Goal: Transaction & Acquisition: Purchase product/service

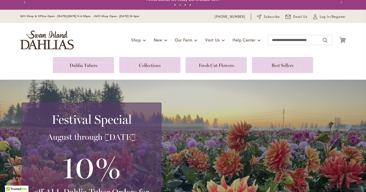
scroll to position [4, 0]
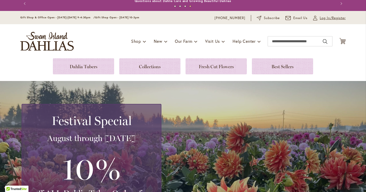
click at [320, 17] on link "My Account Log In/Register" at bounding box center [330, 18] width 33 height 5
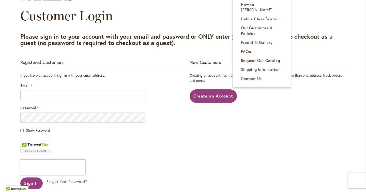
scroll to position [60, 0]
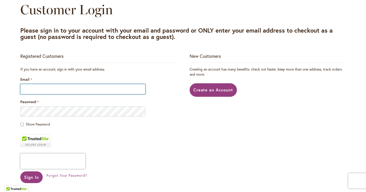
click at [136, 92] on input "Email" at bounding box center [82, 89] width 125 height 10
type input "**********"
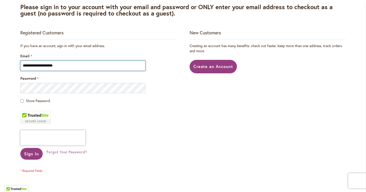
scroll to position [86, 0]
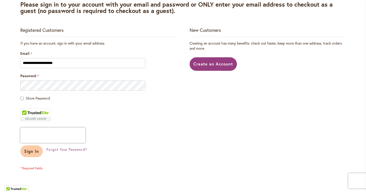
click at [34, 150] on span "Sign In" at bounding box center [31, 150] width 15 height 5
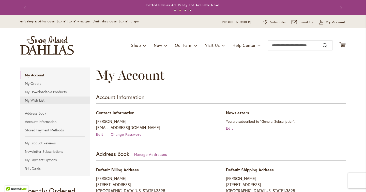
click at [36, 98] on link "My Wish List" at bounding box center [54, 100] width 69 height 8
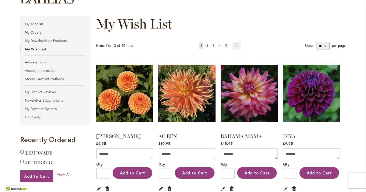
scroll to position [52, 0]
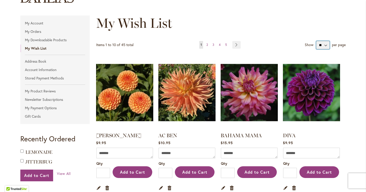
click at [327, 46] on select "** ** **" at bounding box center [324, 45] width 14 height 8
select select "**********"
click at [317, 41] on select "** ** **" at bounding box center [324, 45] width 14 height 8
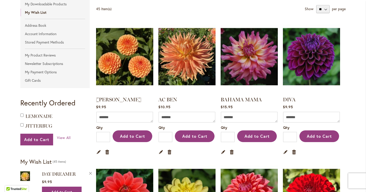
scroll to position [89, 0]
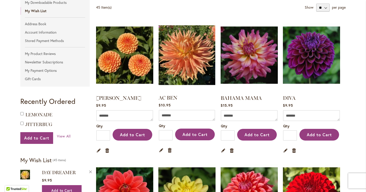
click at [168, 70] on img at bounding box center [188, 55] width 60 height 75
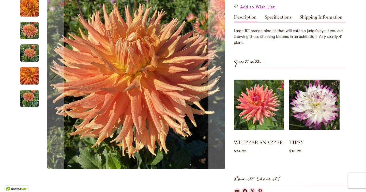
scroll to position [155, 0]
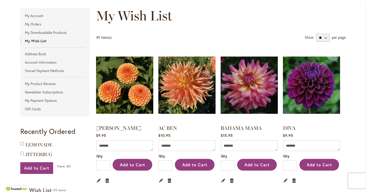
scroll to position [64, 0]
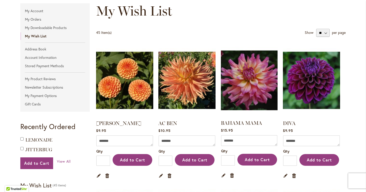
click at [247, 72] on img at bounding box center [250, 80] width 60 height 75
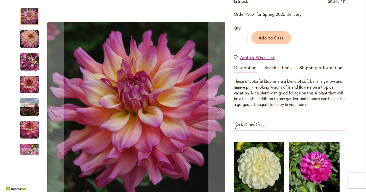
scroll to position [104, 0]
click at [31, 110] on img "Bahama Mama" at bounding box center [29, 107] width 18 height 18
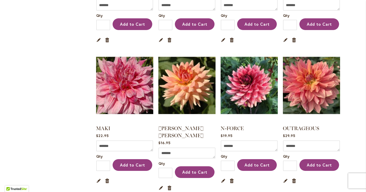
scroll to position [1208, 0]
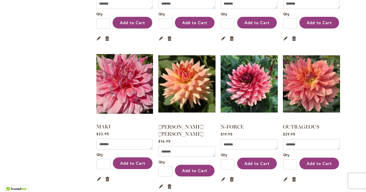
click at [123, 58] on img at bounding box center [125, 84] width 60 height 75
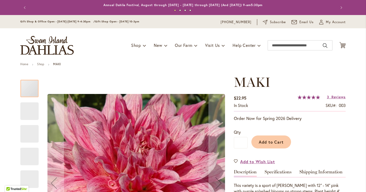
type input "****"
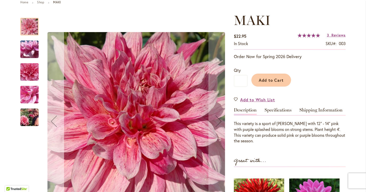
scroll to position [64, 0]
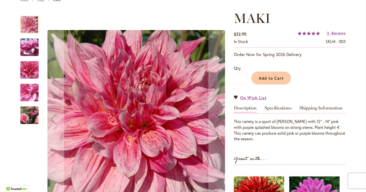
click at [32, 115] on img "MAKI" at bounding box center [29, 115] width 37 height 24
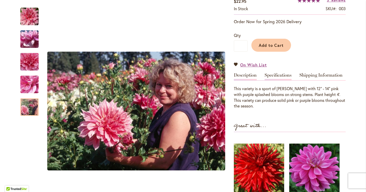
scroll to position [96, 0]
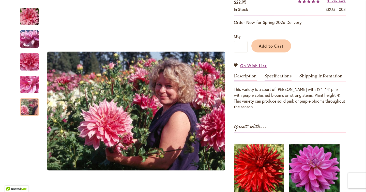
click at [279, 75] on link "Specifications" at bounding box center [278, 77] width 27 height 7
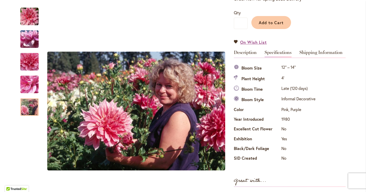
scroll to position [121, 0]
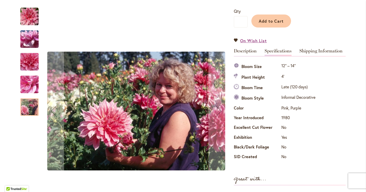
click at [35, 58] on img "MAKI" at bounding box center [29, 62] width 37 height 35
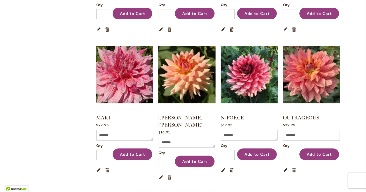
scroll to position [1218, 0]
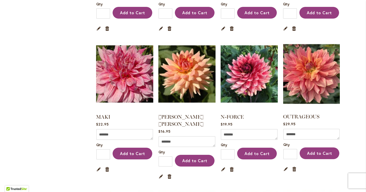
click at [322, 50] on img at bounding box center [312, 74] width 60 height 75
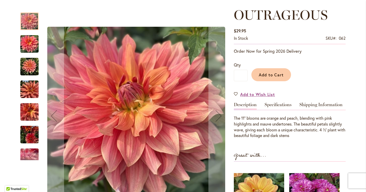
scroll to position [68, 0]
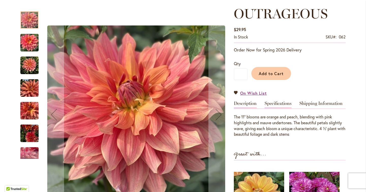
click at [280, 105] on link "Specifications" at bounding box center [278, 104] width 27 height 7
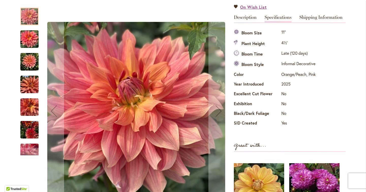
scroll to position [152, 0]
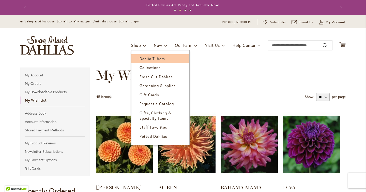
click at [147, 59] on span "Dahlia Tubers" at bounding box center [152, 58] width 25 height 5
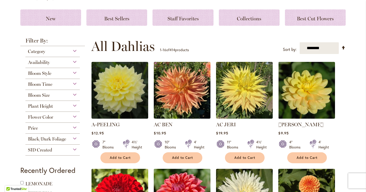
scroll to position [69, 0]
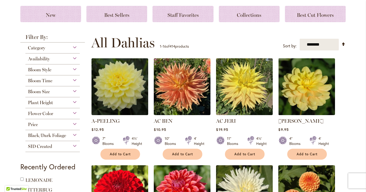
click at [77, 45] on div "Category" at bounding box center [52, 47] width 54 height 8
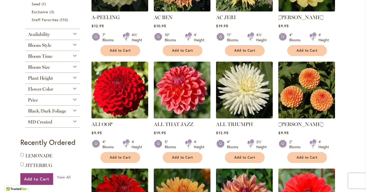
scroll to position [174, 0]
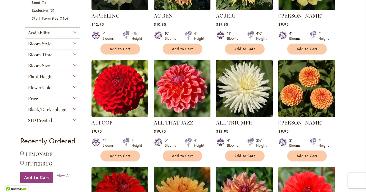
click at [75, 53] on div "Bloom Time" at bounding box center [52, 53] width 54 height 8
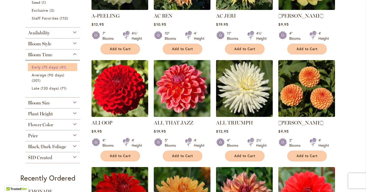
click at [37, 66] on span "Early (75 days)" at bounding box center [45, 67] width 27 height 5
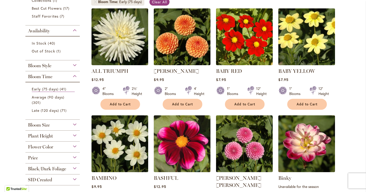
scroll to position [108, 0]
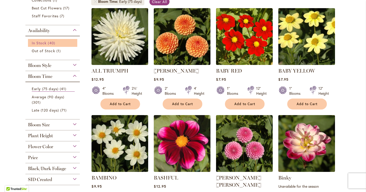
click at [47, 40] on link "In Stock 40 items" at bounding box center [53, 42] width 43 height 5
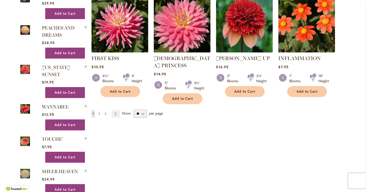
scroll to position [448, 0]
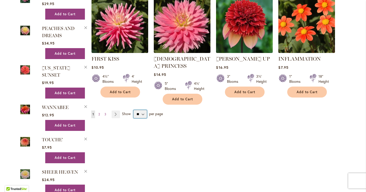
click at [142, 110] on select "** ** ** **" at bounding box center [140, 114] width 13 height 8
select select "**"
click at [134, 110] on select "** ** ** **" at bounding box center [140, 114] width 13 height 8
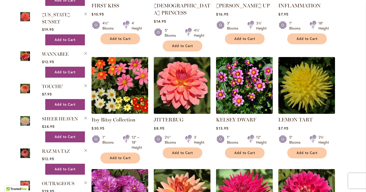
scroll to position [500, 0]
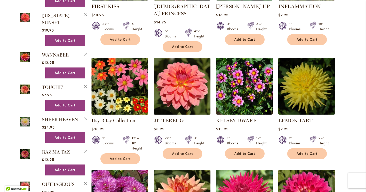
click at [136, 73] on img at bounding box center [120, 86] width 60 height 60
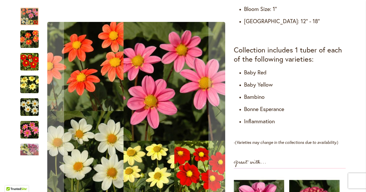
scroll to position [256, 0]
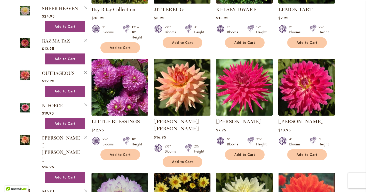
scroll to position [613, 0]
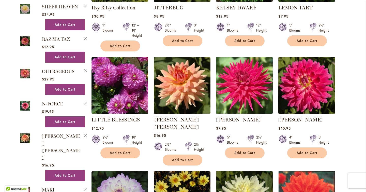
click at [175, 58] on img at bounding box center [182, 85] width 57 height 57
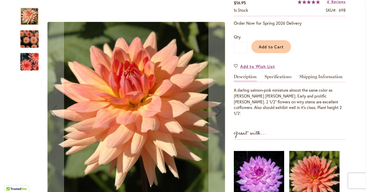
scroll to position [112, 0]
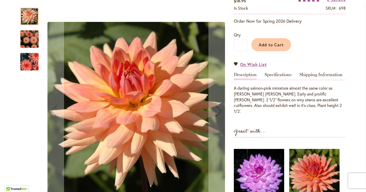
click at [34, 43] on img "Mary Jo" at bounding box center [29, 39] width 37 height 24
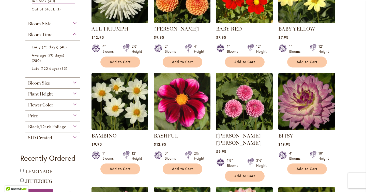
scroll to position [151, 0]
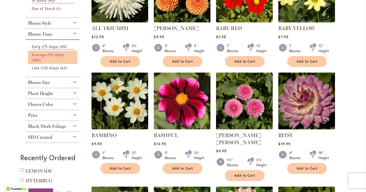
click at [48, 53] on span "Average (90 days)" at bounding box center [48, 54] width 33 height 5
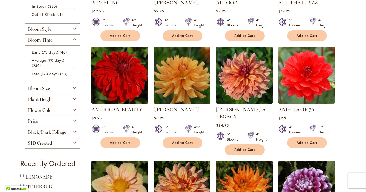
scroll to position [176, 0]
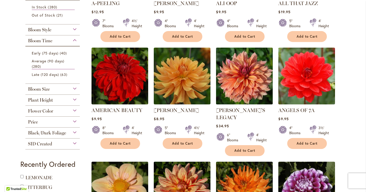
click at [242, 64] on img at bounding box center [245, 76] width 60 height 60
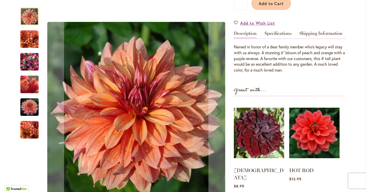
scroll to position [156, 0]
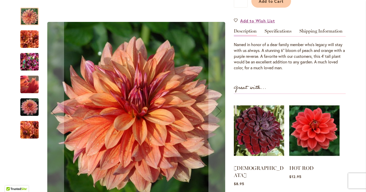
click at [28, 98] on img "Andy's Legacy" at bounding box center [29, 107] width 18 height 18
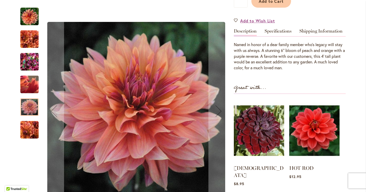
click at [29, 121] on img "Andy's Legacy" at bounding box center [29, 130] width 18 height 18
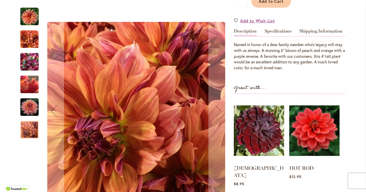
click at [34, 50] on img "Andy's Legacy" at bounding box center [29, 62] width 18 height 24
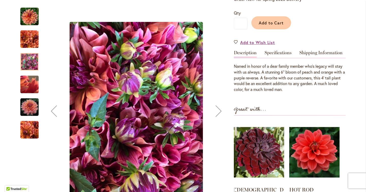
scroll to position [134, 0]
click at [34, 23] on img "Andy's Legacy" at bounding box center [29, 16] width 18 height 18
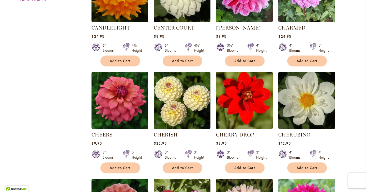
scroll to position [1132, 0]
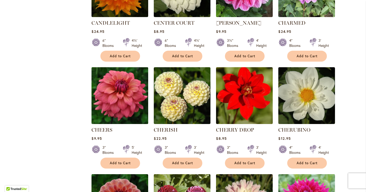
click at [110, 75] on img at bounding box center [120, 96] width 60 height 60
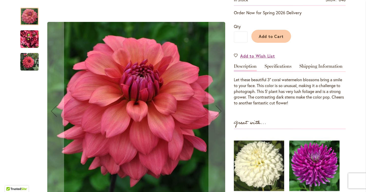
scroll to position [106, 0]
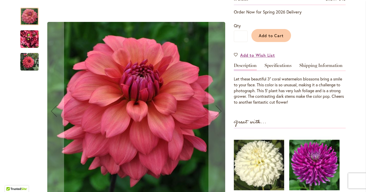
click at [28, 38] on img "CHEERS" at bounding box center [29, 39] width 18 height 24
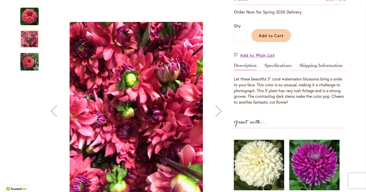
click at [27, 59] on img "CHEERS" at bounding box center [29, 62] width 18 height 18
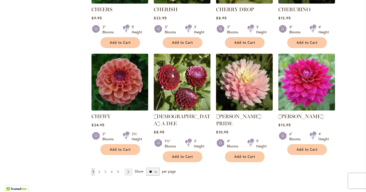
scroll to position [1255, 0]
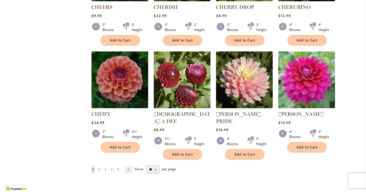
click at [99, 167] on span "2" at bounding box center [99, 169] width 2 height 4
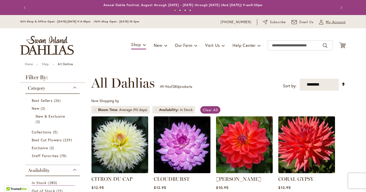
click at [330, 20] on span "My Account" at bounding box center [336, 22] width 20 height 5
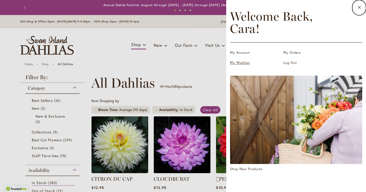
click at [245, 62] on link "My Wishlist" at bounding box center [255, 62] width 51 height 5
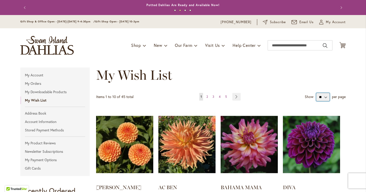
click at [325, 96] on select "** ** **" at bounding box center [324, 97] width 14 height 8
select select "**********"
click at [317, 93] on select "** ** **" at bounding box center [324, 97] width 14 height 8
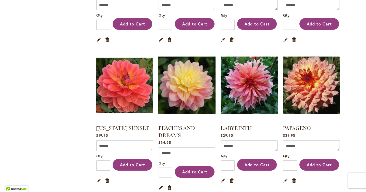
scroll to position [1494, 0]
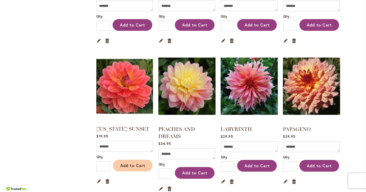
click at [142, 163] on span "Add to Cart" at bounding box center [132, 165] width 25 height 5
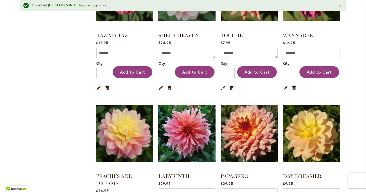
scroll to position [1457, 0]
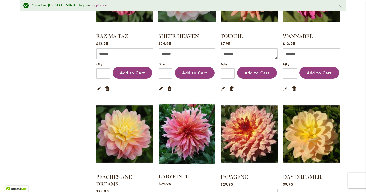
click at [184, 112] on img at bounding box center [188, 134] width 60 height 75
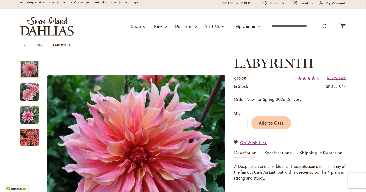
scroll to position [25, 0]
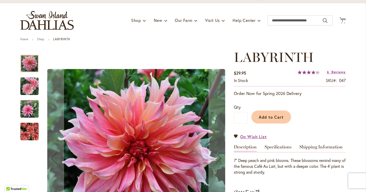
click at [33, 91] on img "Labyrinth" at bounding box center [29, 86] width 18 height 18
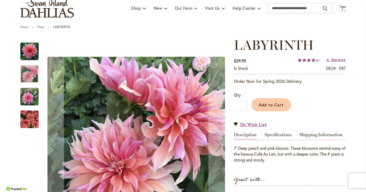
scroll to position [39, 0]
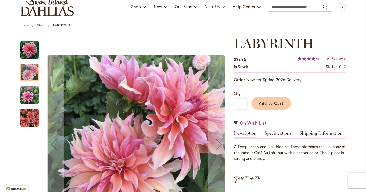
click at [33, 100] on img "Labyrinth" at bounding box center [29, 95] width 18 height 18
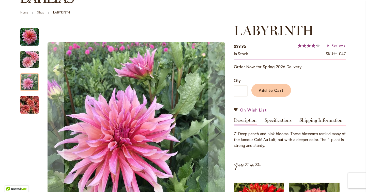
scroll to position [53, 0]
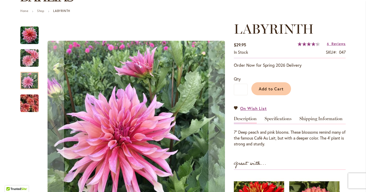
click at [33, 100] on img "Labyrinth" at bounding box center [29, 103] width 18 height 24
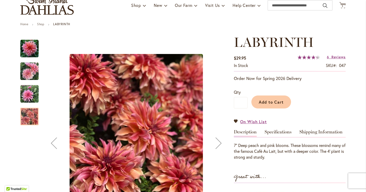
scroll to position [0, 0]
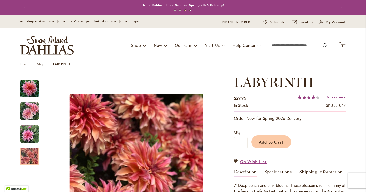
click at [26, 6] on button "Previous" at bounding box center [25, 8] width 10 height 10
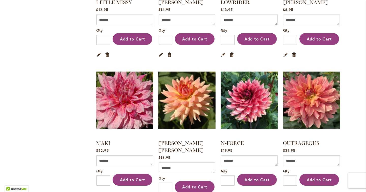
scroll to position [1191, 0]
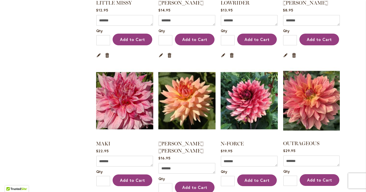
click at [305, 70] on img at bounding box center [312, 100] width 60 height 75
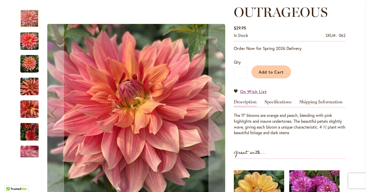
scroll to position [70, 0]
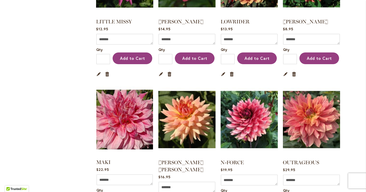
scroll to position [1173, 0]
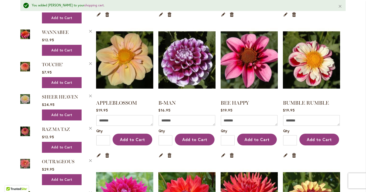
scroll to position [375, 0]
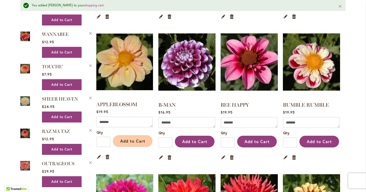
click at [140, 138] on span "Add to Cart" at bounding box center [132, 140] width 25 height 5
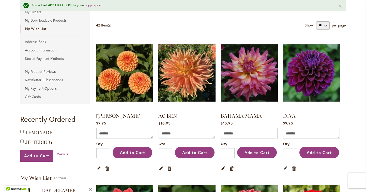
scroll to position [80, 0]
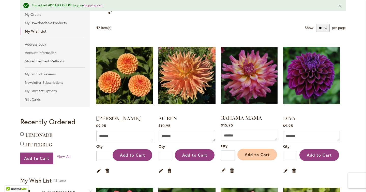
click at [257, 157] on span "Add to Cart" at bounding box center [257, 154] width 25 height 5
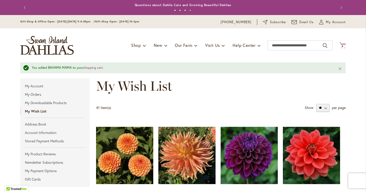
click at [342, 43] on icon "Cart .cls-1 { fill: #231f20; }" at bounding box center [343, 45] width 6 height 6
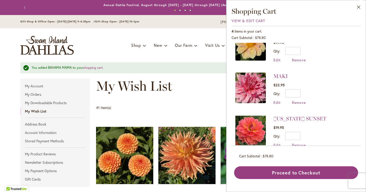
scroll to position [68, 0]
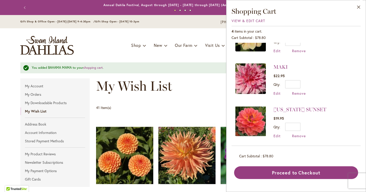
click at [300, 104] on li "OREGON SUNSET $19.95 Qty * Update Edit Remove" at bounding box center [297, 122] width 122 height 43
click at [295, 110] on link "[US_STATE] SUNSET" at bounding box center [300, 109] width 53 height 6
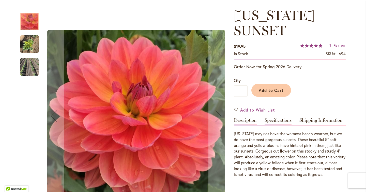
click at [288, 118] on link "Specifications" at bounding box center [278, 121] width 27 height 7
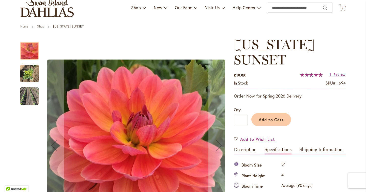
scroll to position [39, 0]
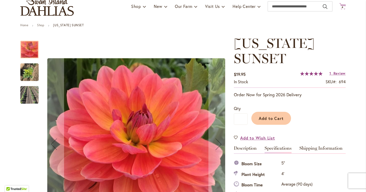
click at [346, 6] on icon "Cart .cls-1 { fill: #231f20; }" at bounding box center [343, 6] width 6 height 6
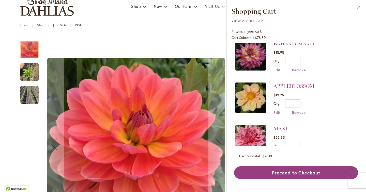
scroll to position [0, 0]
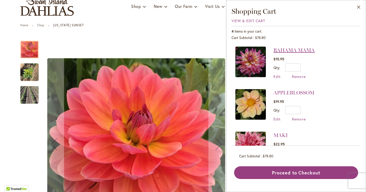
click at [294, 53] on link "BAHAMA MAMA" at bounding box center [294, 50] width 41 height 6
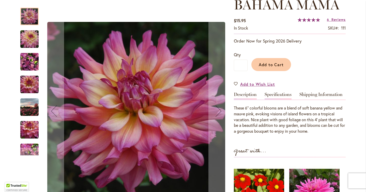
click at [284, 93] on link "Specifications" at bounding box center [278, 95] width 27 height 7
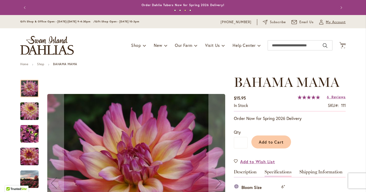
click at [333, 22] on span "My Account" at bounding box center [336, 22] width 20 height 5
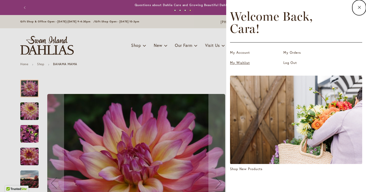
click at [244, 62] on link "My Wishlist" at bounding box center [255, 62] width 51 height 5
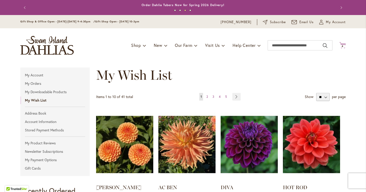
click at [341, 44] on icon at bounding box center [343, 45] width 6 height 6
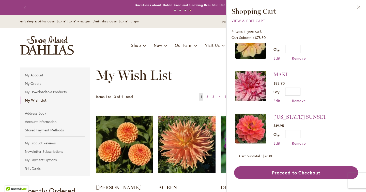
scroll to position [68, 0]
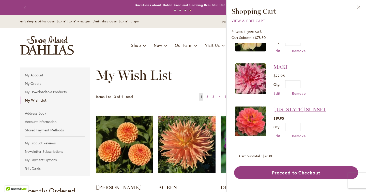
click at [297, 107] on link "[US_STATE] SUNSET" at bounding box center [300, 109] width 53 height 6
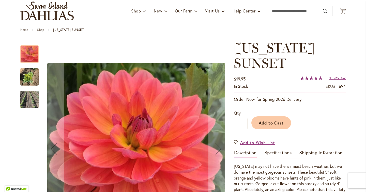
scroll to position [36, 0]
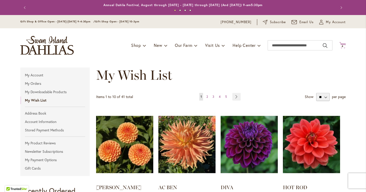
click at [346, 44] on icon "Cart .cls-1 { fill: #231f20; }" at bounding box center [343, 45] width 6 height 6
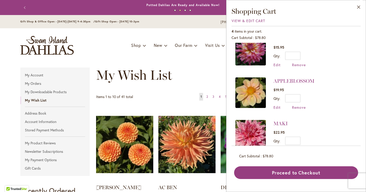
scroll to position [10, 0]
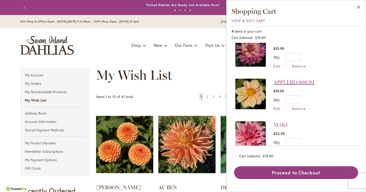
click at [309, 79] on link "APPLEBLOSSOM" at bounding box center [294, 82] width 41 height 6
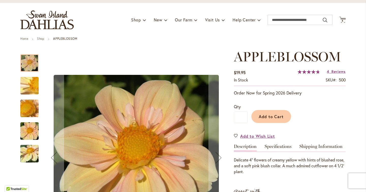
scroll to position [26, 0]
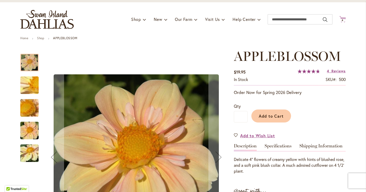
click at [343, 21] on span "4" at bounding box center [343, 20] width 2 height 3
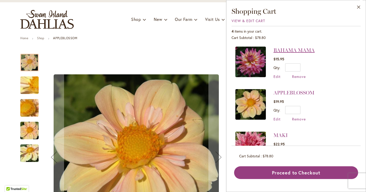
click at [306, 50] on link "BAHAMA MAMA" at bounding box center [294, 50] width 41 height 6
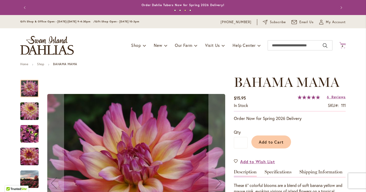
click at [343, 43] on icon at bounding box center [343, 45] width 6 height 6
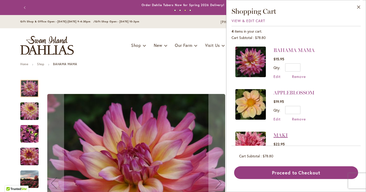
click at [280, 135] on link "MAKI" at bounding box center [281, 135] width 14 height 6
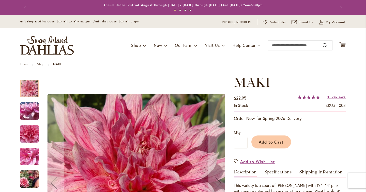
type input "****"
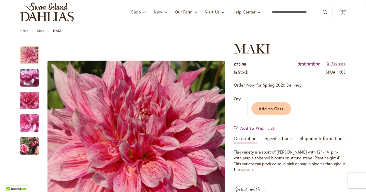
scroll to position [36, 0]
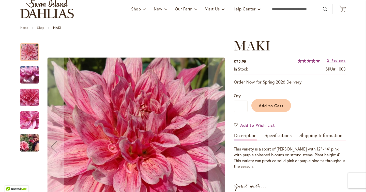
click at [32, 141] on img "MAKI" at bounding box center [29, 143] width 37 height 24
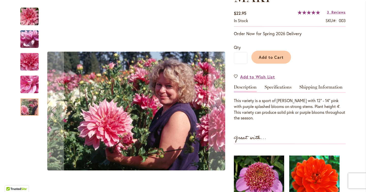
scroll to position [84, 0]
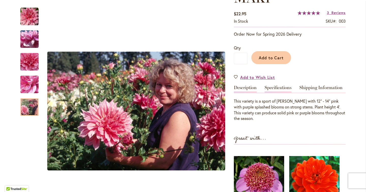
click at [276, 88] on link "Specifications" at bounding box center [278, 88] width 27 height 7
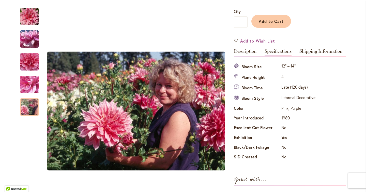
scroll to position [120, 0]
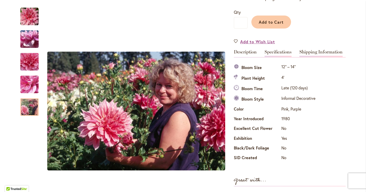
click at [313, 52] on link "Shipping Information" at bounding box center [321, 53] width 43 height 7
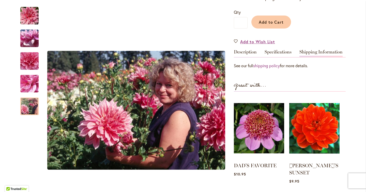
click at [313, 52] on link "Shipping Information" at bounding box center [321, 53] width 43 height 7
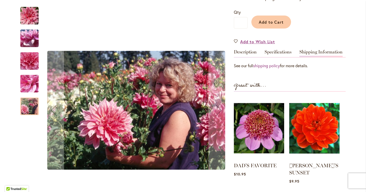
scroll to position [0, 0]
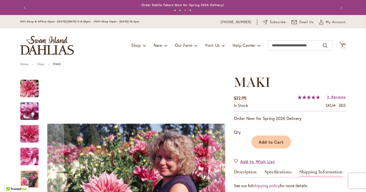
click at [27, 90] on img "MAKI" at bounding box center [29, 88] width 18 height 18
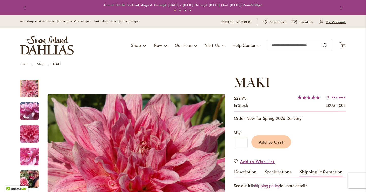
click at [342, 24] on span "My Account" at bounding box center [336, 22] width 20 height 5
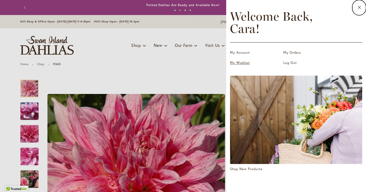
click at [243, 63] on link "My Wishlist" at bounding box center [255, 62] width 51 height 5
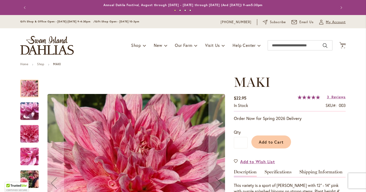
click at [327, 22] on span "My Account" at bounding box center [336, 22] width 20 height 5
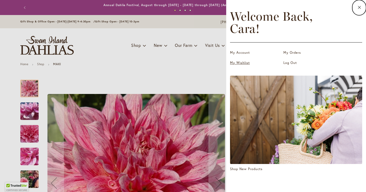
click at [239, 63] on link "My Wishlist" at bounding box center [255, 62] width 51 height 5
click at [359, 7] on icon at bounding box center [360, 7] width 4 height 5
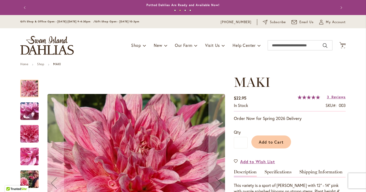
click at [70, 46] on img "store logo" at bounding box center [46, 45] width 53 height 19
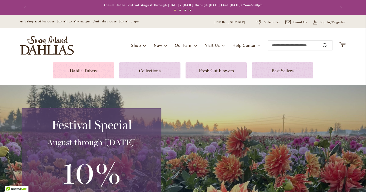
click at [79, 74] on link at bounding box center [83, 70] width 61 height 16
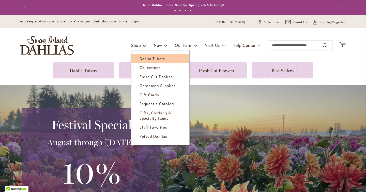
click at [137, 55] on link "Dahlia Tubers" at bounding box center [161, 58] width 58 height 9
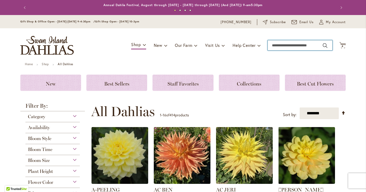
click at [290, 45] on input "Search" at bounding box center [300, 45] width 65 height 10
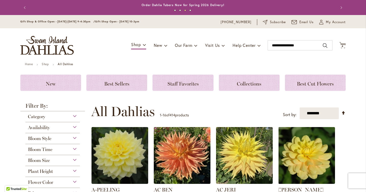
type input "**********"
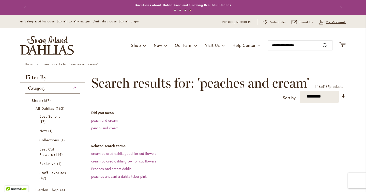
click at [339, 23] on span "My Account" at bounding box center [336, 22] width 20 height 5
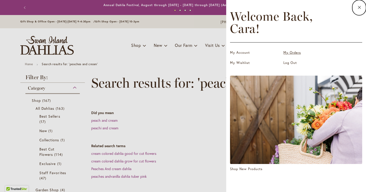
click at [292, 53] on link "My Orders" at bounding box center [309, 52] width 51 height 5
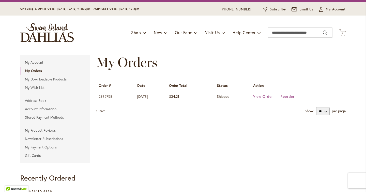
scroll to position [23, 0]
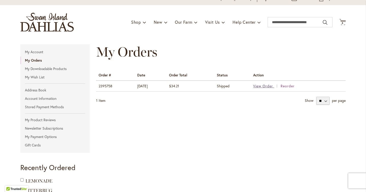
click at [266, 86] on span "View Order" at bounding box center [263, 85] width 20 height 5
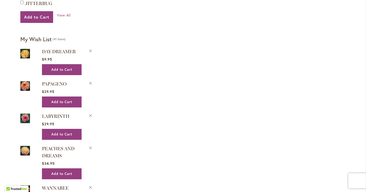
scroll to position [213, 0]
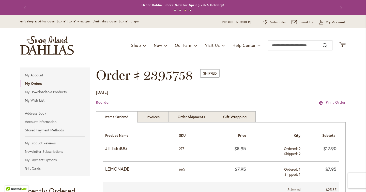
click at [53, 41] on img "store logo" at bounding box center [46, 45] width 53 height 19
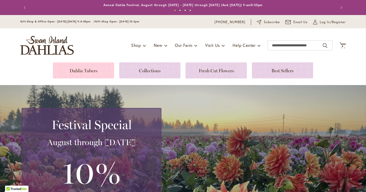
click at [105, 70] on link at bounding box center [83, 70] width 61 height 16
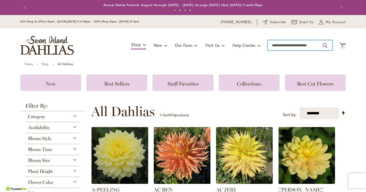
click at [279, 41] on input "Search" at bounding box center [300, 45] width 65 height 10
type input "*********"
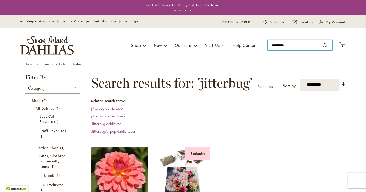
click at [290, 45] on input "*********" at bounding box center [300, 45] width 65 height 10
type input "********"
